Goal: Navigation & Orientation: Find specific page/section

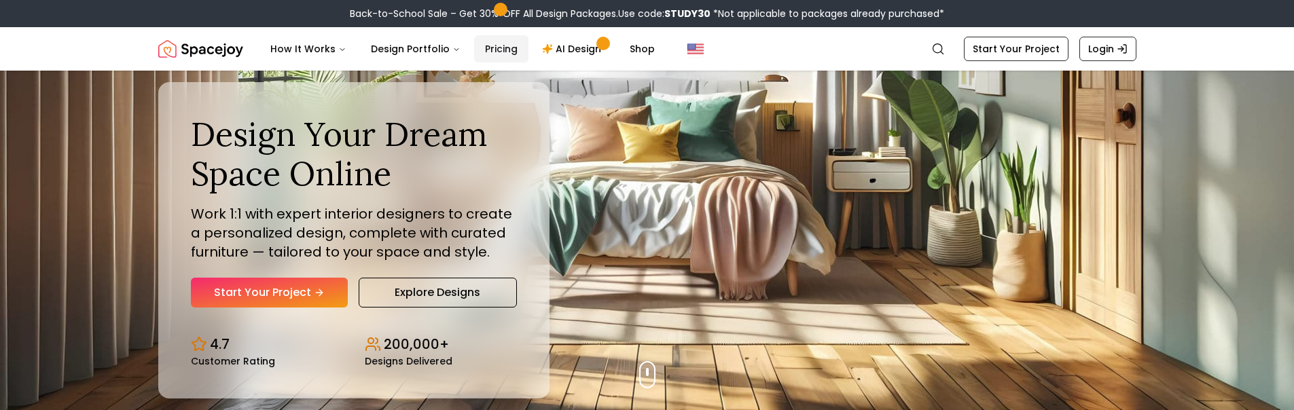
click at [497, 46] on link "Pricing" at bounding box center [501, 48] width 54 height 27
click at [630, 51] on link "Shop" at bounding box center [642, 48] width 47 height 27
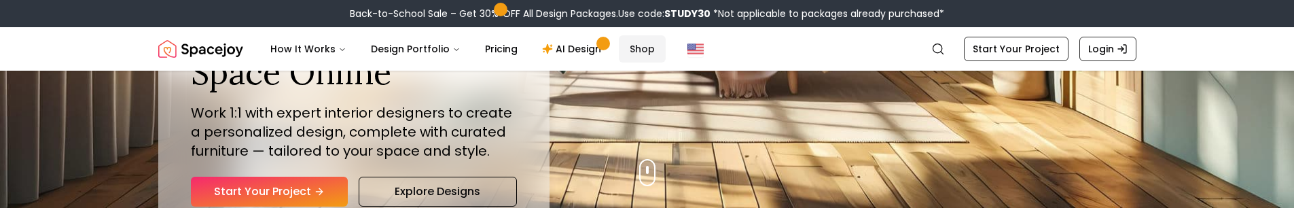
click at [632, 45] on link "Shop" at bounding box center [642, 48] width 47 height 27
click at [637, 50] on link "Shop" at bounding box center [642, 48] width 47 height 27
